Goal: Browse casually

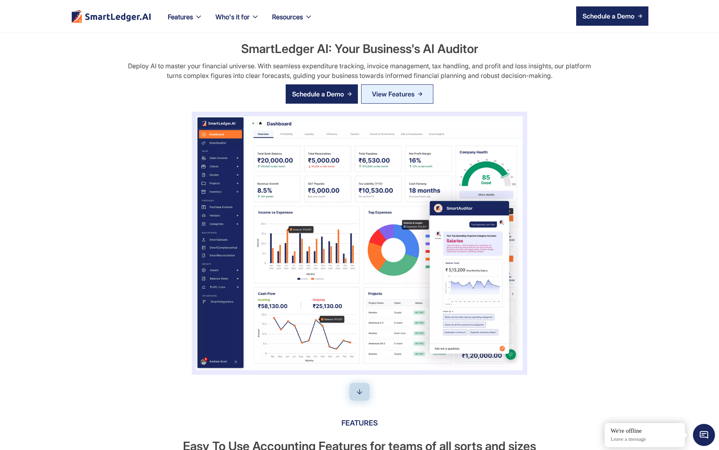
click at [650, 194] on section "SmartLedger AI: Your Business's AI Auditor Deploy AI to master your financial u…" at bounding box center [359, 187] width 719 height 375
